Goal: Information Seeking & Learning: Learn about a topic

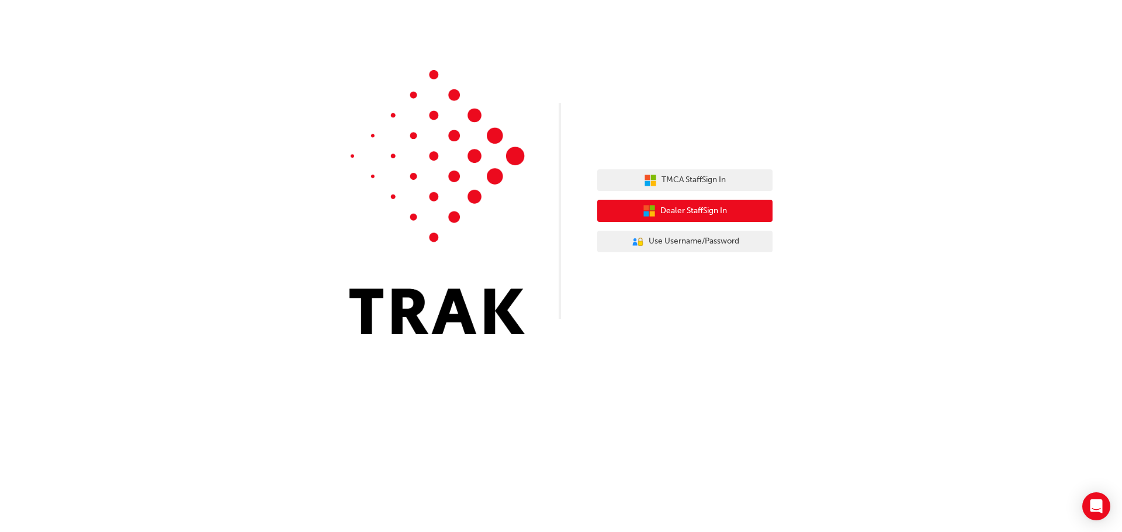
click at [697, 206] on span "Dealer Staff Sign In" at bounding box center [693, 211] width 67 height 13
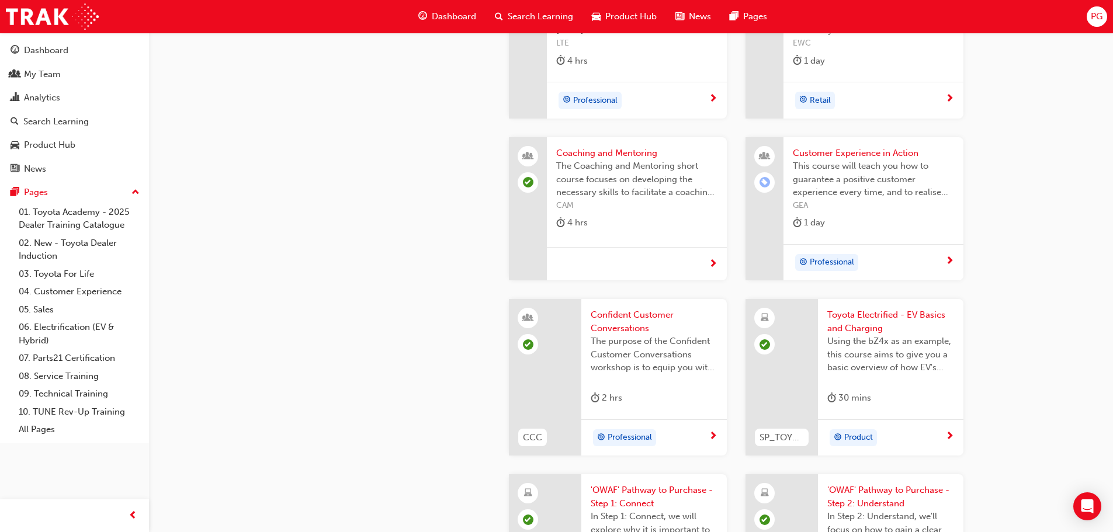
scroll to position [2688, 0]
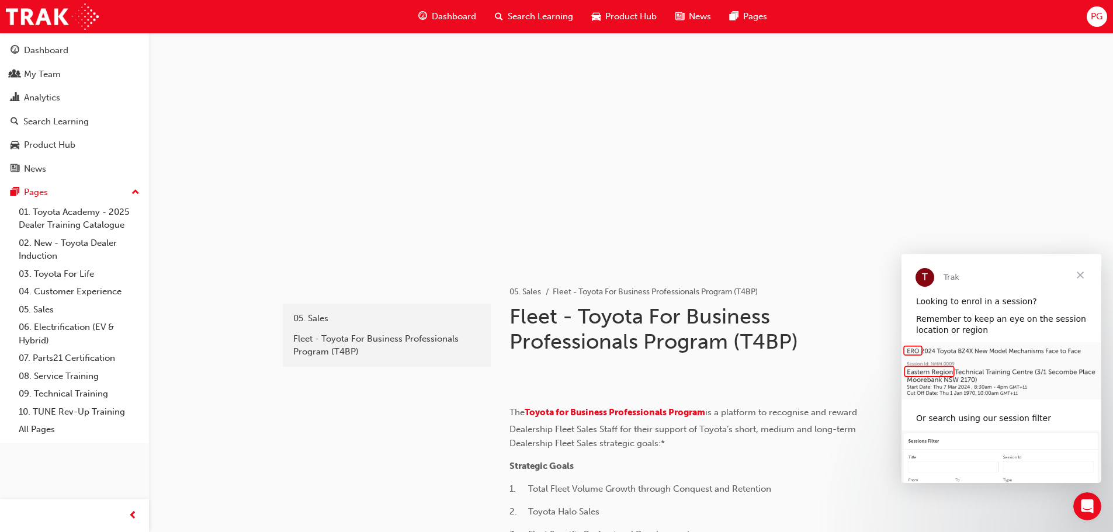
scroll to position [2688, 0]
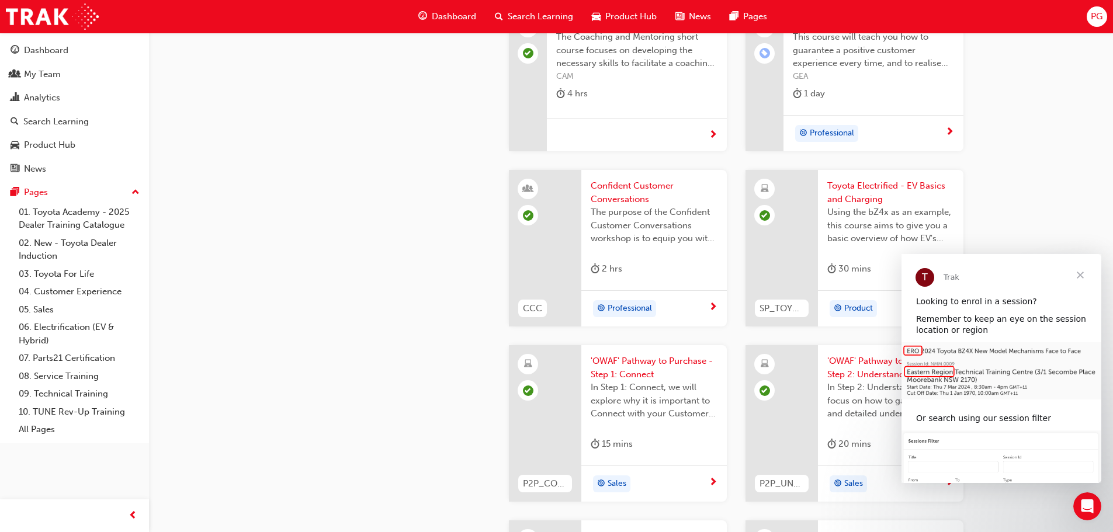
click at [1078, 268] on span "Close" at bounding box center [1080, 275] width 42 height 42
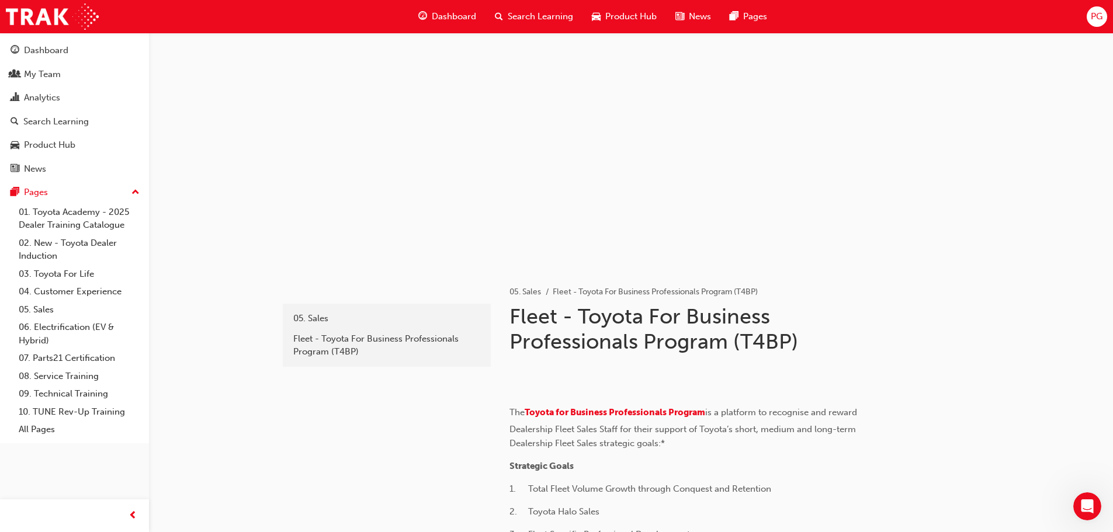
click at [1098, 5] on div "Dashboard Search Learning Product Hub News Pages PG" at bounding box center [556, 16] width 1113 height 33
click at [1094, 18] on span "PG" at bounding box center [1097, 16] width 12 height 13
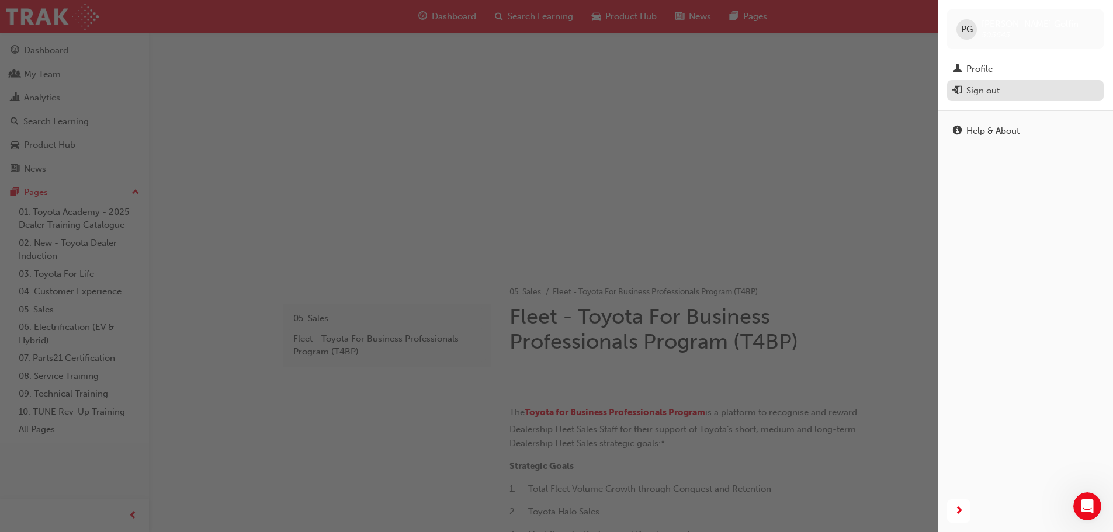
click at [969, 92] on div "Sign out" at bounding box center [983, 90] width 33 height 13
